Goal: Task Accomplishment & Management: Complete application form

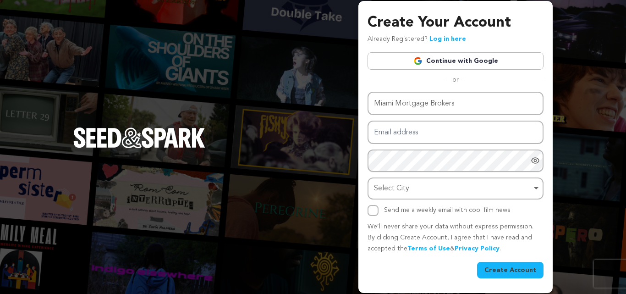
type input "Miami Mortgage Brokers"
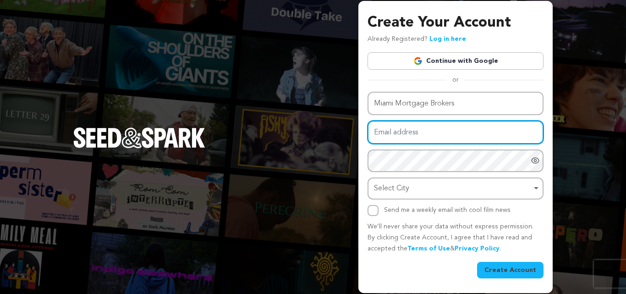
click at [409, 128] on input "Email address" at bounding box center [456, 132] width 176 height 23
paste input "[EMAIL_ADDRESS][DOMAIN_NAME]"
type input "[EMAIL_ADDRESS][DOMAIN_NAME]"
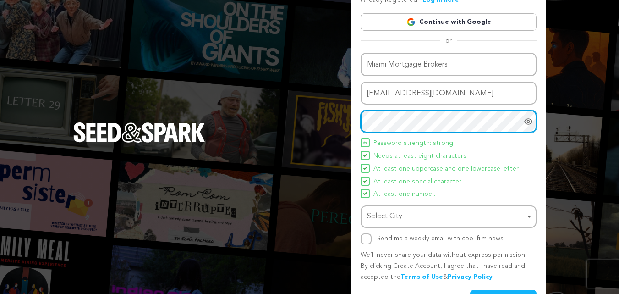
scroll to position [65, 0]
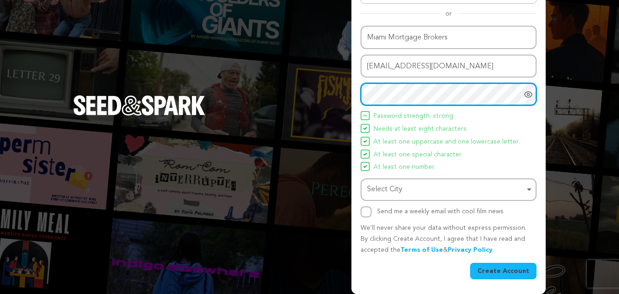
drag, startPoint x: 390, startPoint y: 181, endPoint x: 396, endPoint y: 185, distance: 7.4
click at [392, 182] on div "Select City Remove item" at bounding box center [448, 189] width 167 height 17
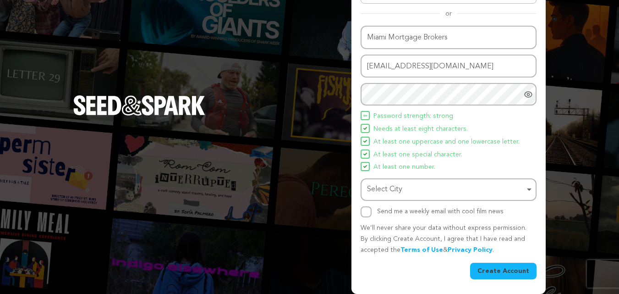
click at [403, 188] on div "Select City Remove item" at bounding box center [446, 189] width 158 height 13
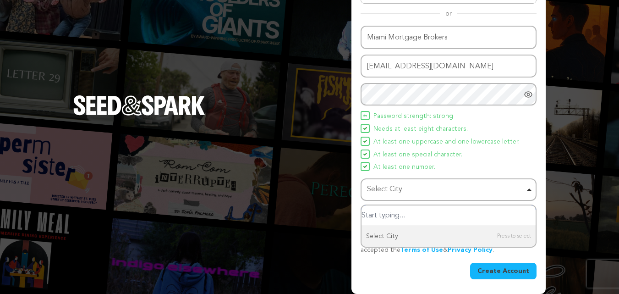
paste input "[GEOGRAPHIC_DATA]"
type input "[GEOGRAPHIC_DATA]"
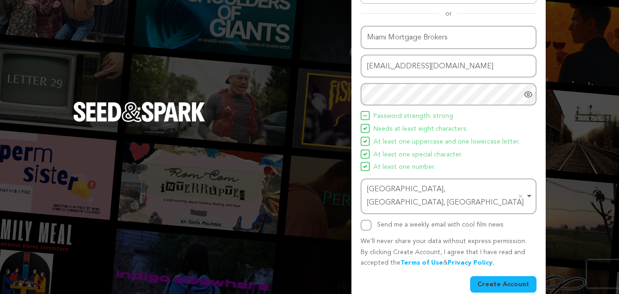
click at [514, 276] on button "Create Account" at bounding box center [503, 284] width 66 height 17
click at [498, 276] on button "Create Account" at bounding box center [503, 284] width 66 height 17
click at [500, 276] on button "Create Account" at bounding box center [503, 284] width 66 height 17
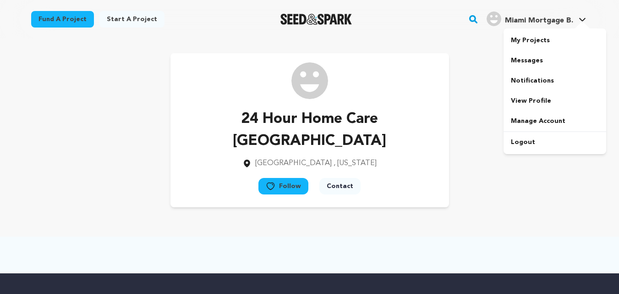
click at [525, 17] on span "Miami Mortgage B." at bounding box center [539, 20] width 68 height 7
